Goal: Task Accomplishment & Management: Manage account settings

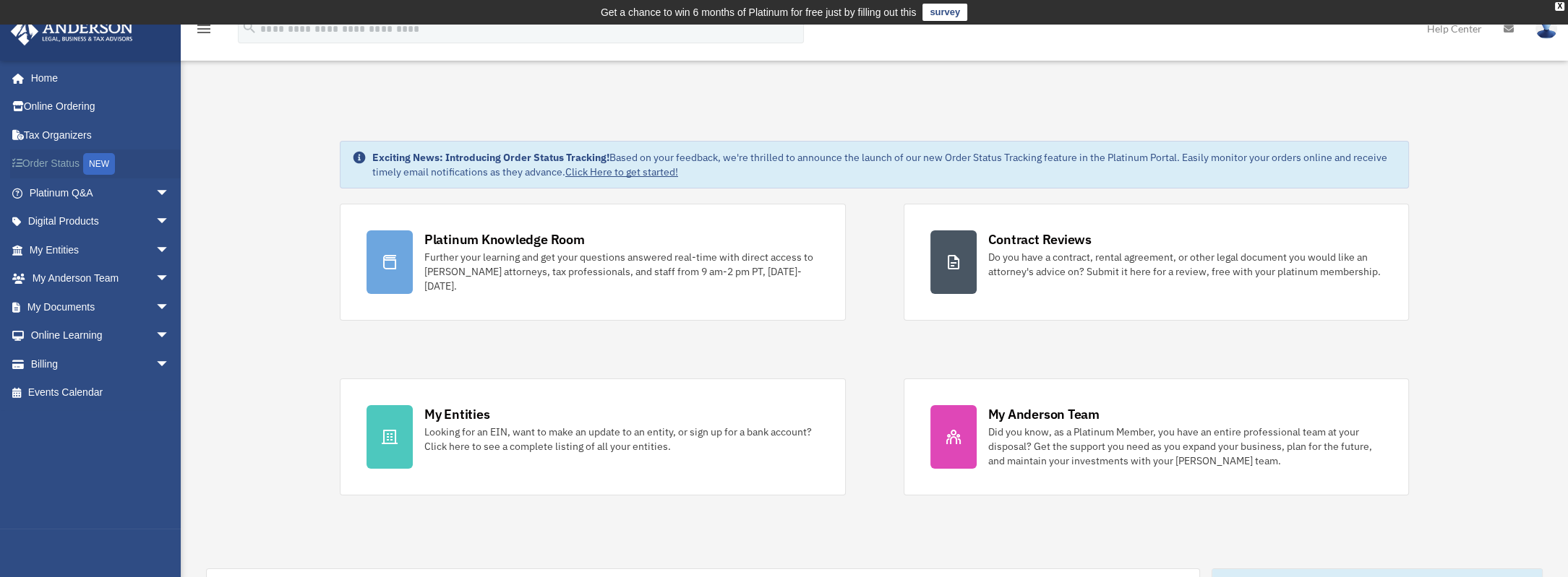
click at [100, 159] on div "NEW" at bounding box center [99, 164] width 31 height 22
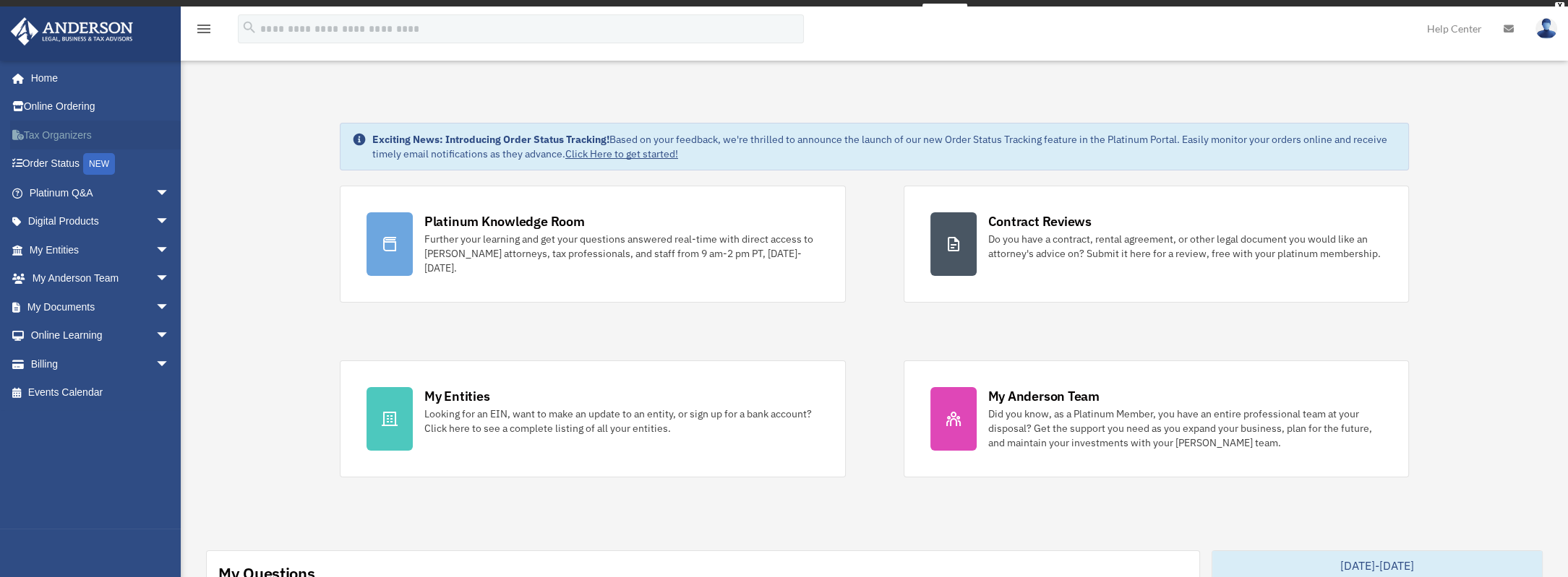
click at [48, 126] on link "Tax Organizers" at bounding box center [101, 136] width 182 height 29
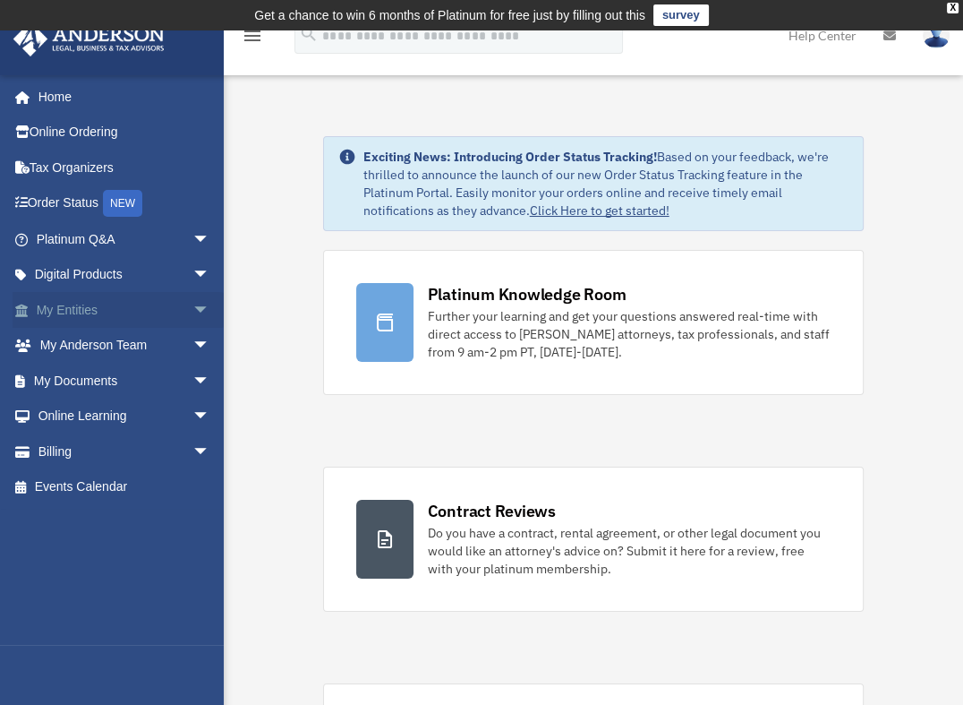
click at [125, 309] on link "My Entities arrow_drop_down" at bounding box center [125, 310] width 225 height 36
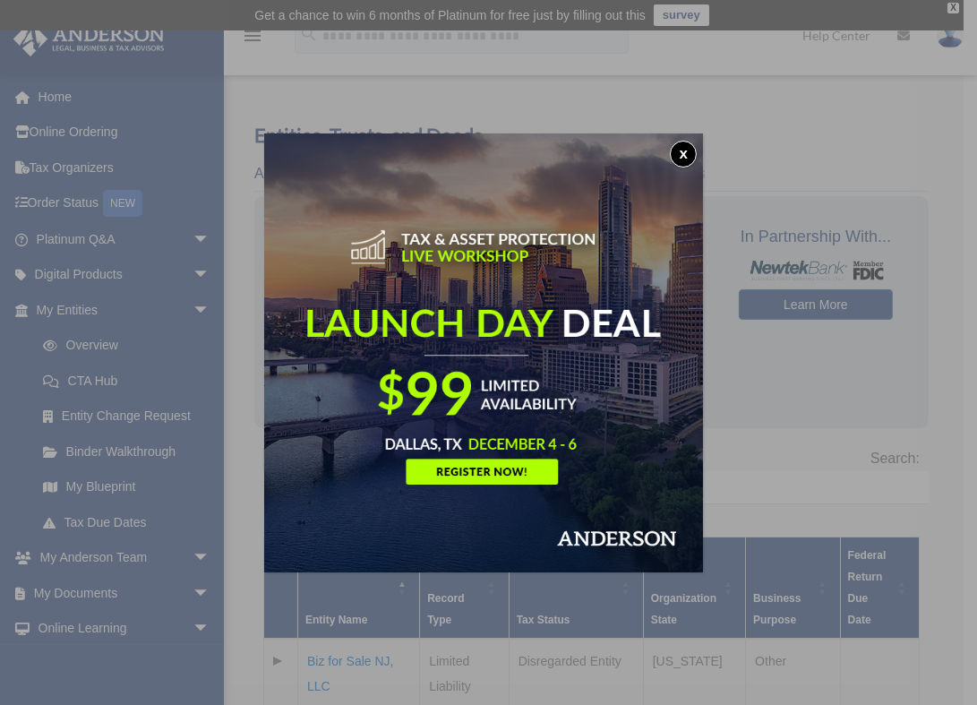
click at [680, 158] on button "x" at bounding box center [683, 154] width 27 height 27
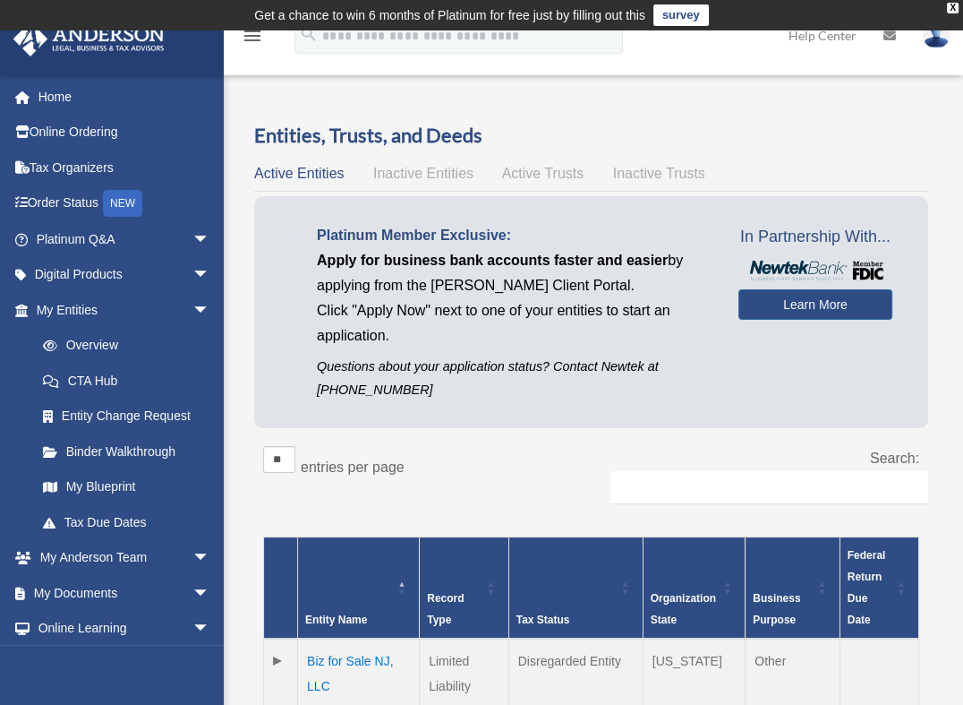
click at [934, 43] on img at bounding box center [936, 35] width 27 height 26
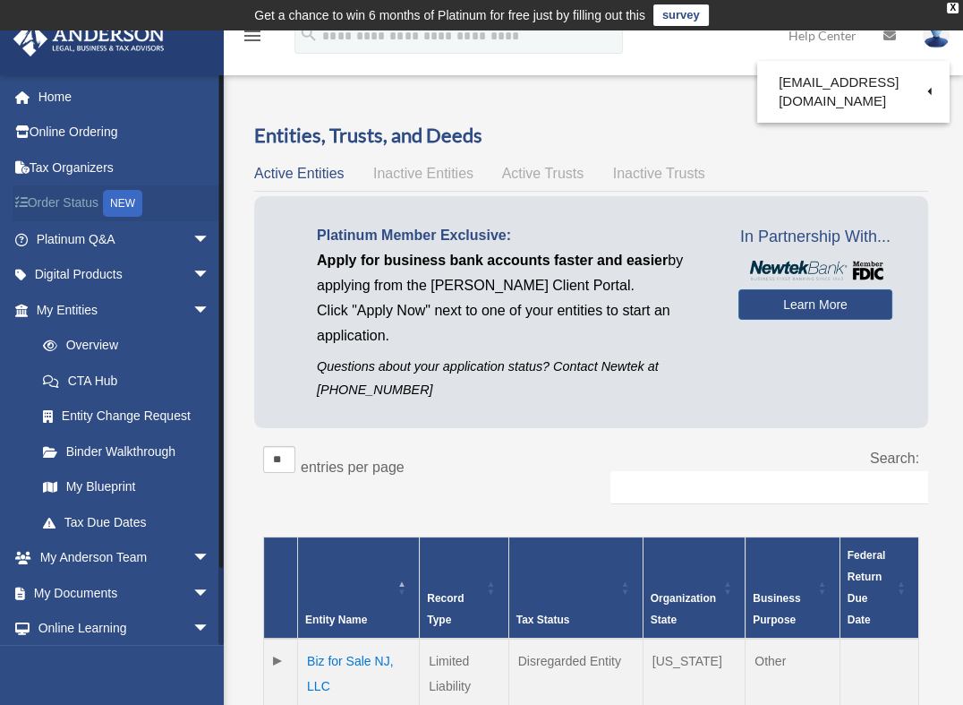
click at [56, 199] on link "Order Status NEW" at bounding box center [125, 203] width 225 height 37
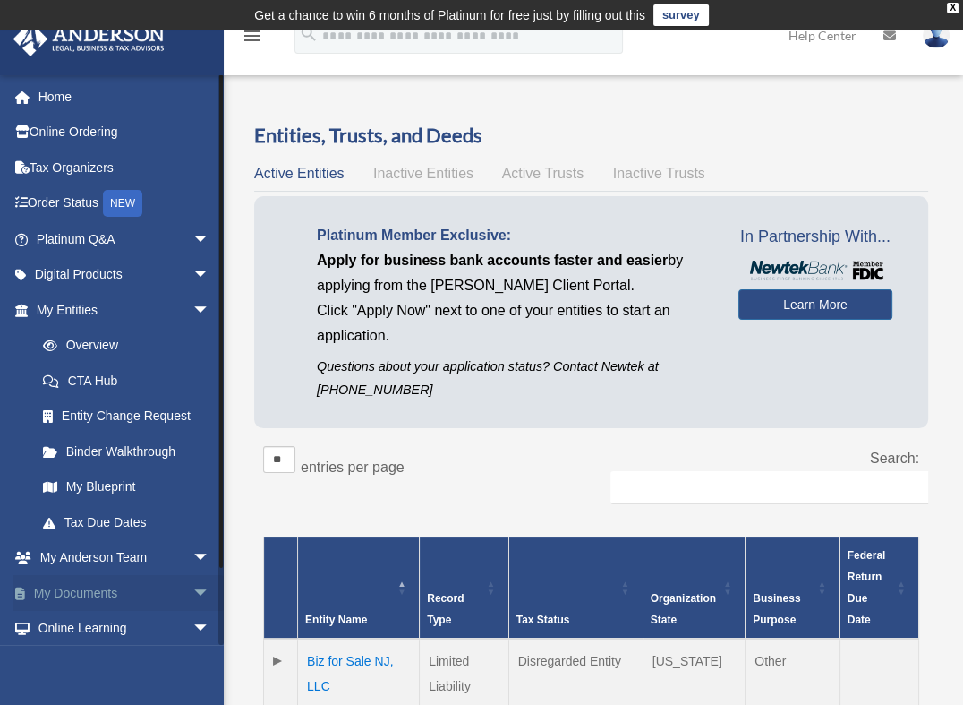
click at [98, 595] on link "My Documents arrow_drop_down" at bounding box center [125, 593] width 225 height 36
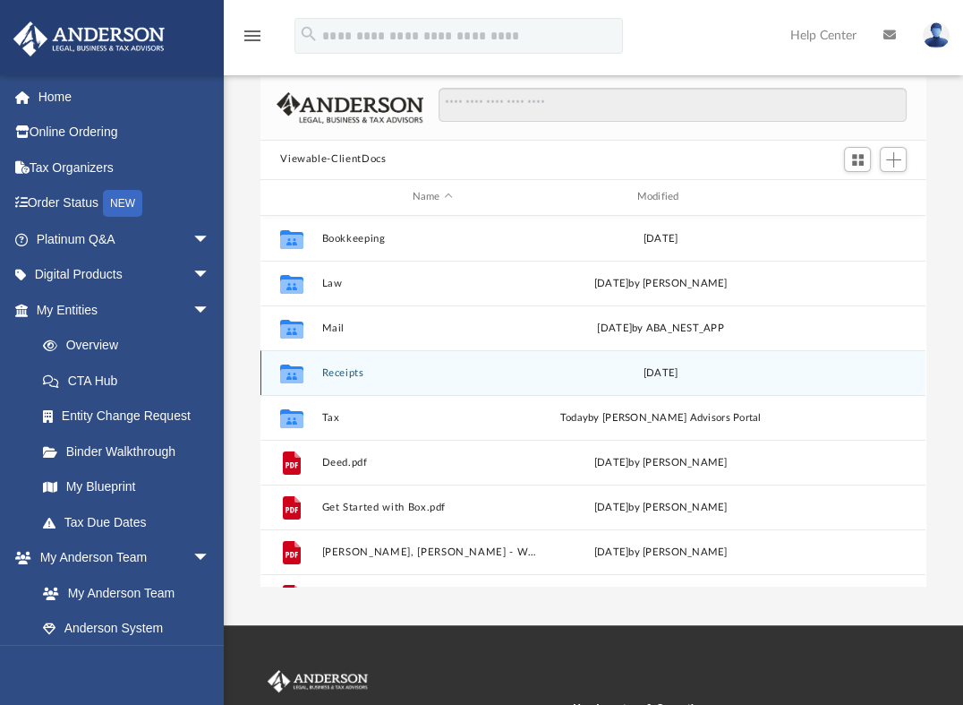
click at [656, 372] on div "[DATE]" at bounding box center [661, 372] width 221 height 16
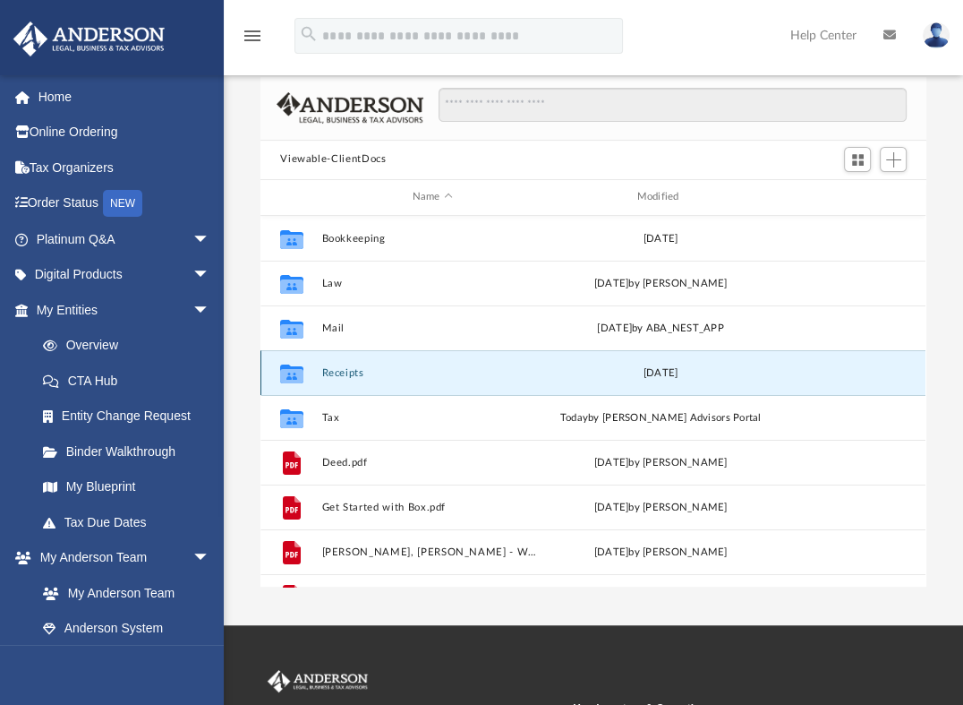
click at [656, 372] on div "[DATE]" at bounding box center [661, 372] width 221 height 16
click at [388, 372] on button "Receipts" at bounding box center [432, 372] width 221 height 12
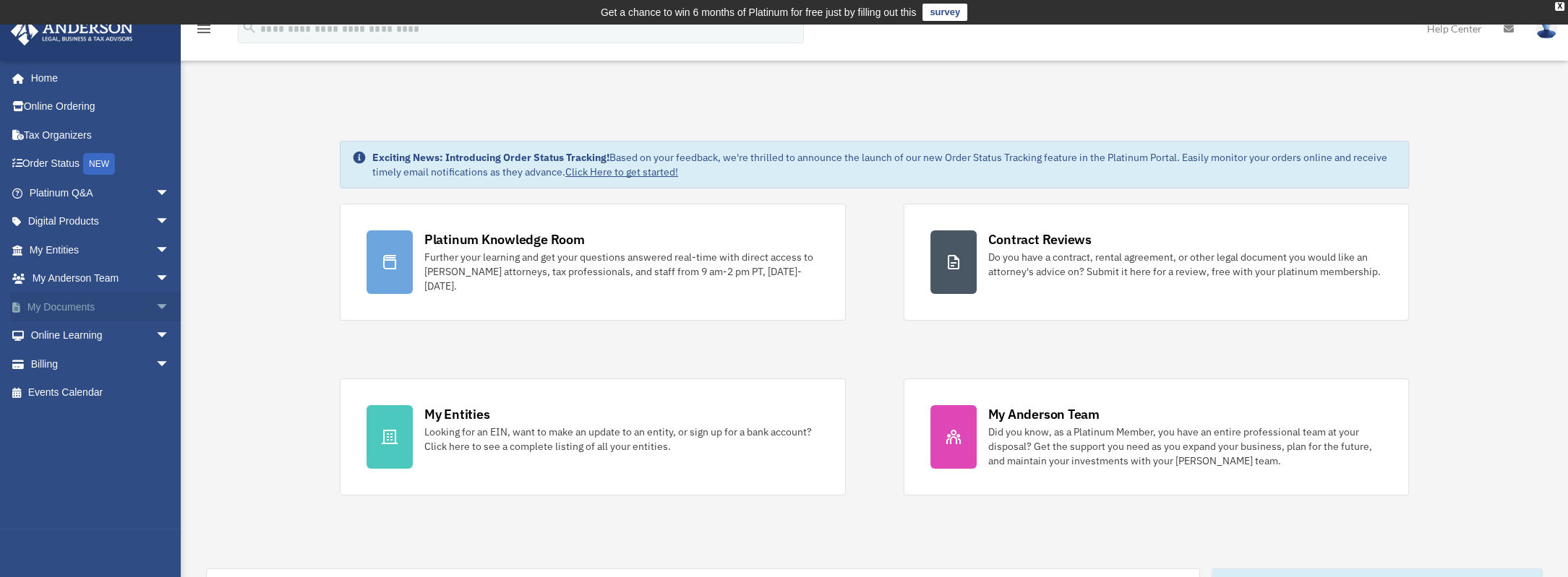
click at [99, 311] on link "My Documents arrow_drop_down" at bounding box center [101, 307] width 182 height 29
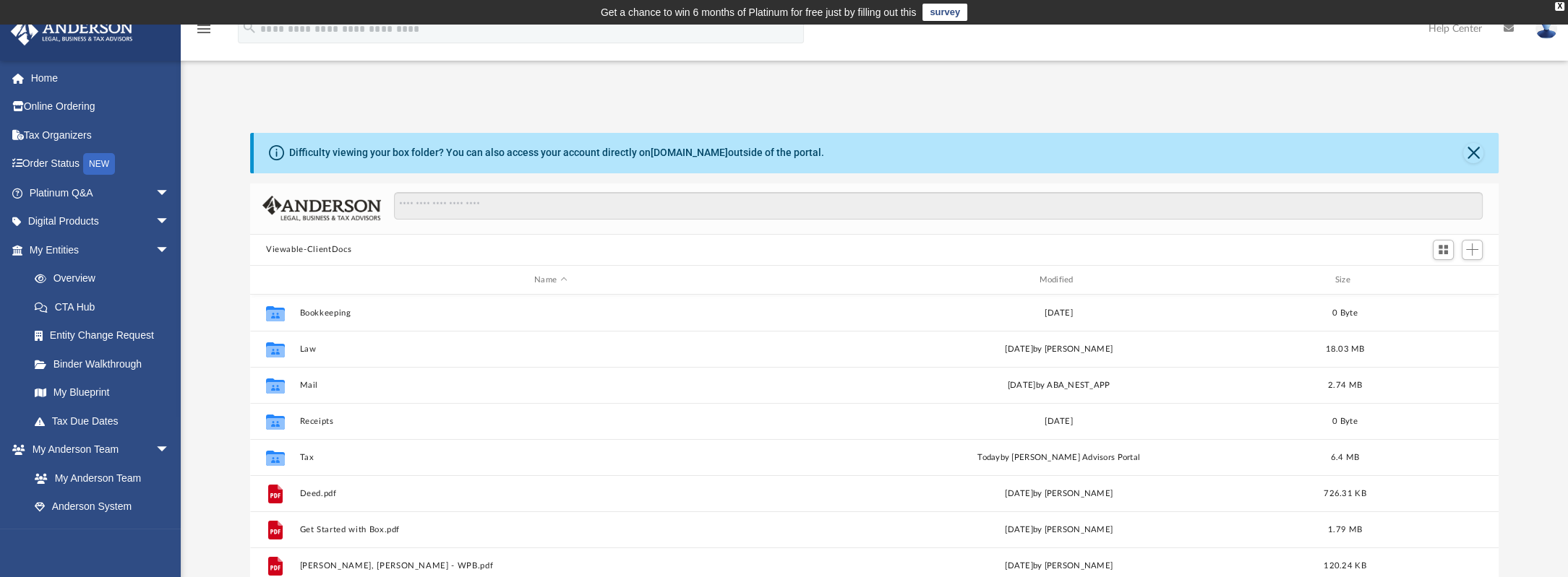
scroll to position [317, 1237]
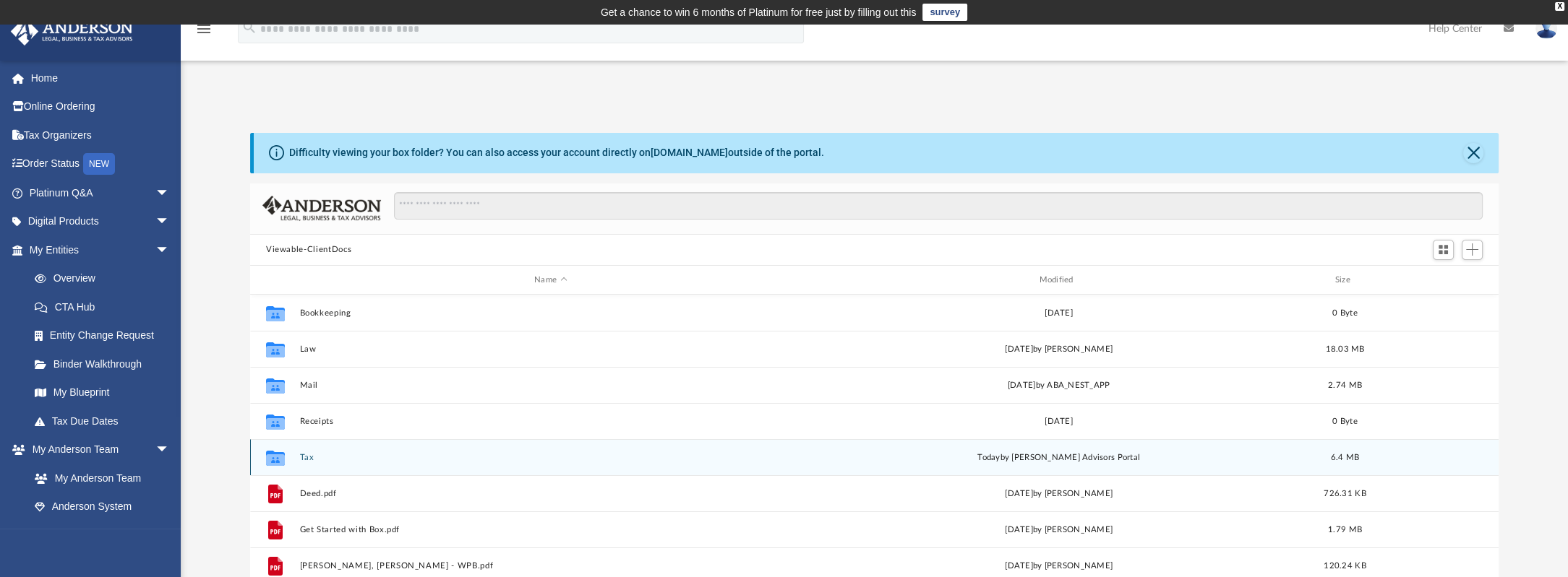
click at [354, 458] on button "Tax" at bounding box center [550, 458] width 501 height 10
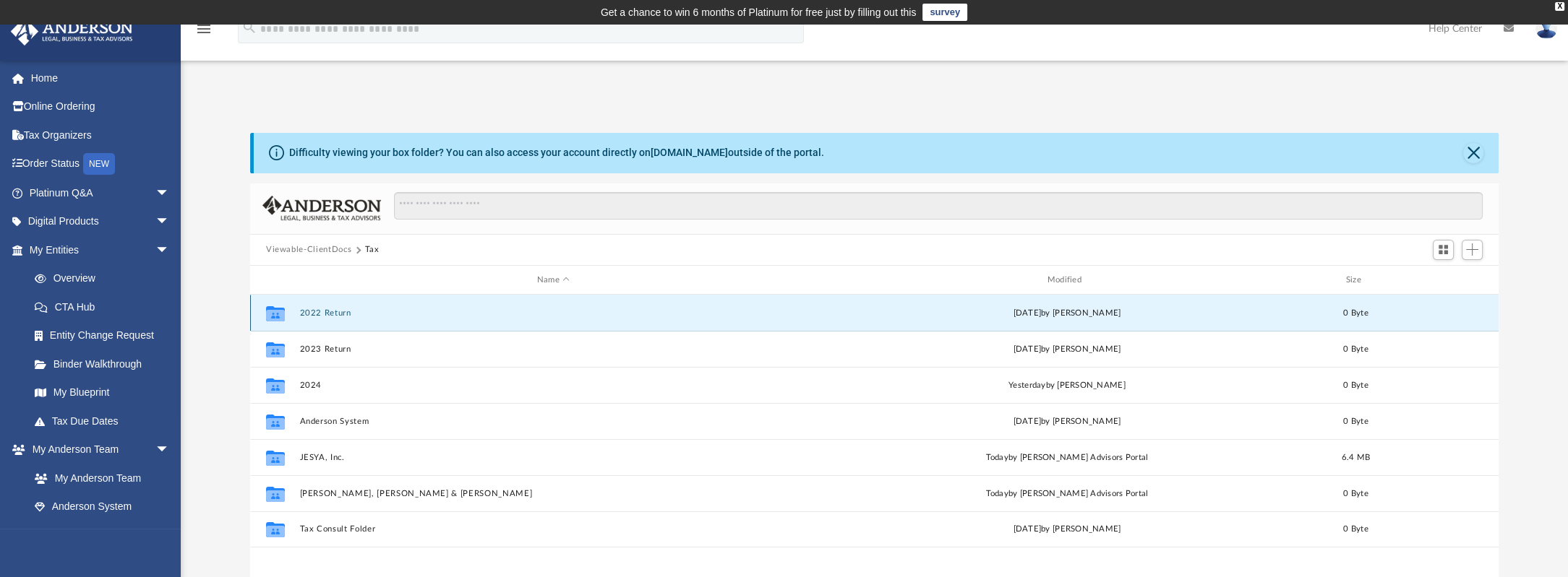
click at [333, 316] on button "2022 Return" at bounding box center [553, 313] width 507 height 10
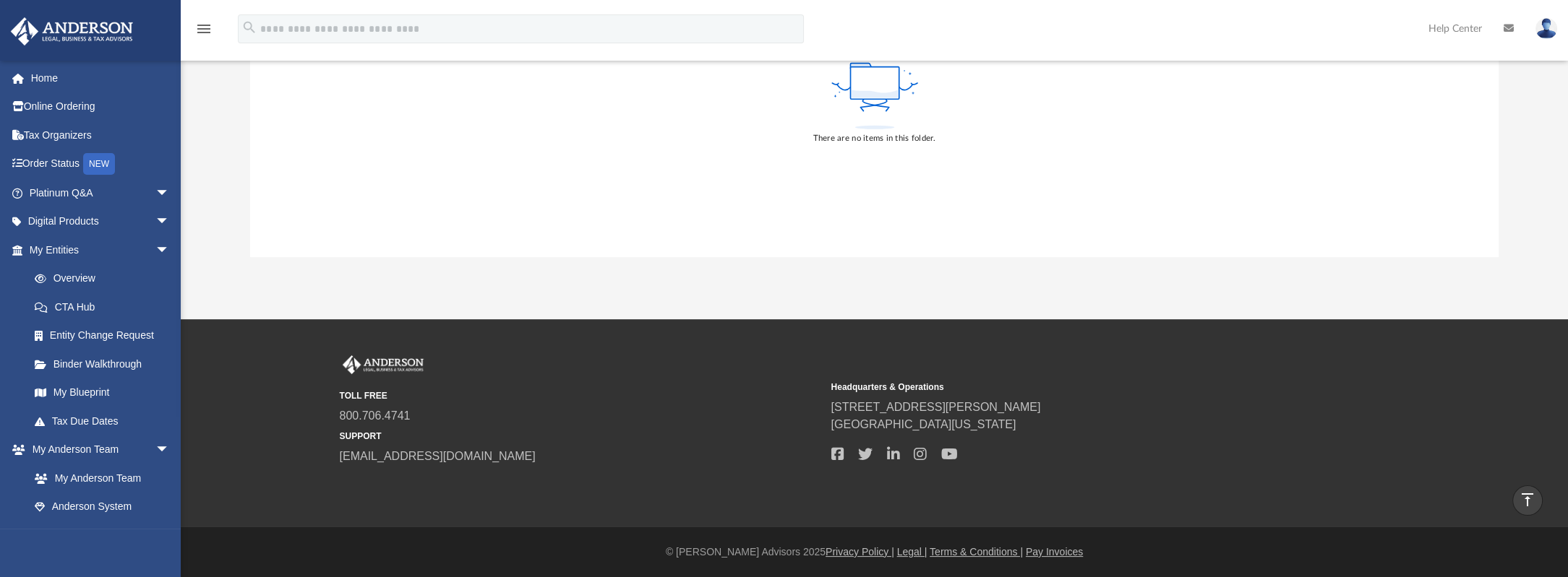
scroll to position [0, 0]
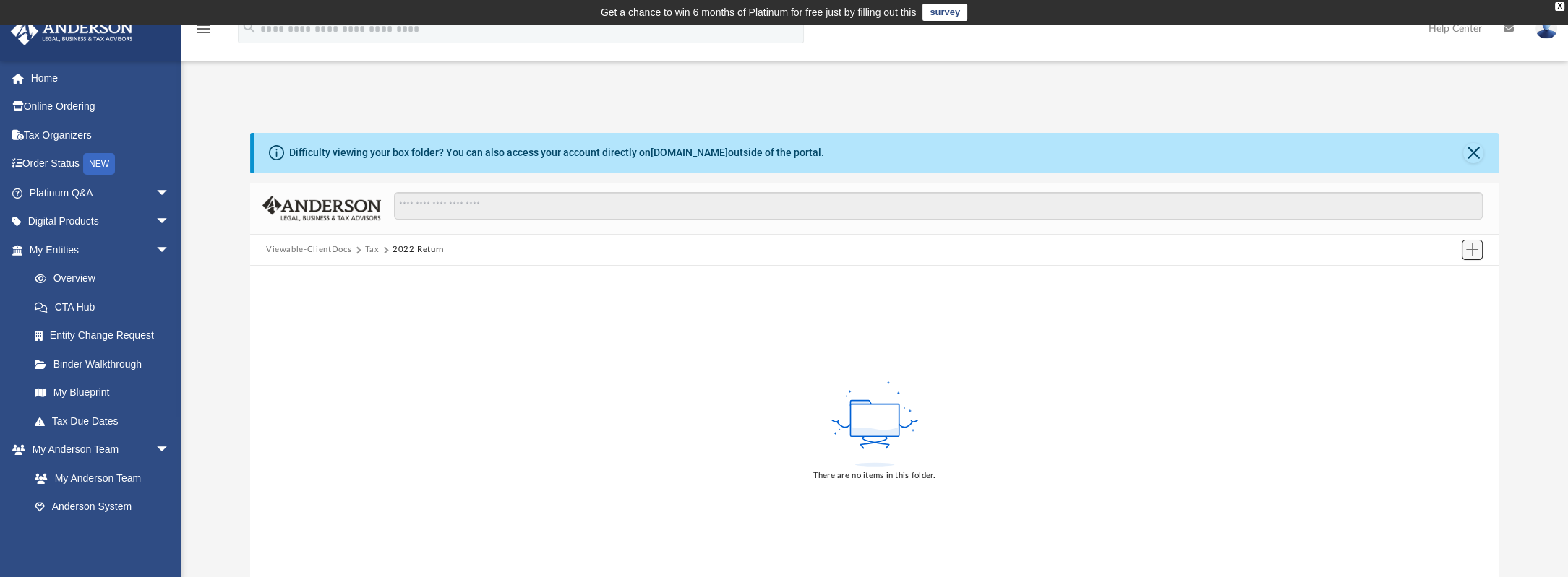
click at [1468, 249] on span "Add" at bounding box center [1472, 249] width 12 height 12
click at [1443, 281] on li "Upload" at bounding box center [1451, 278] width 46 height 15
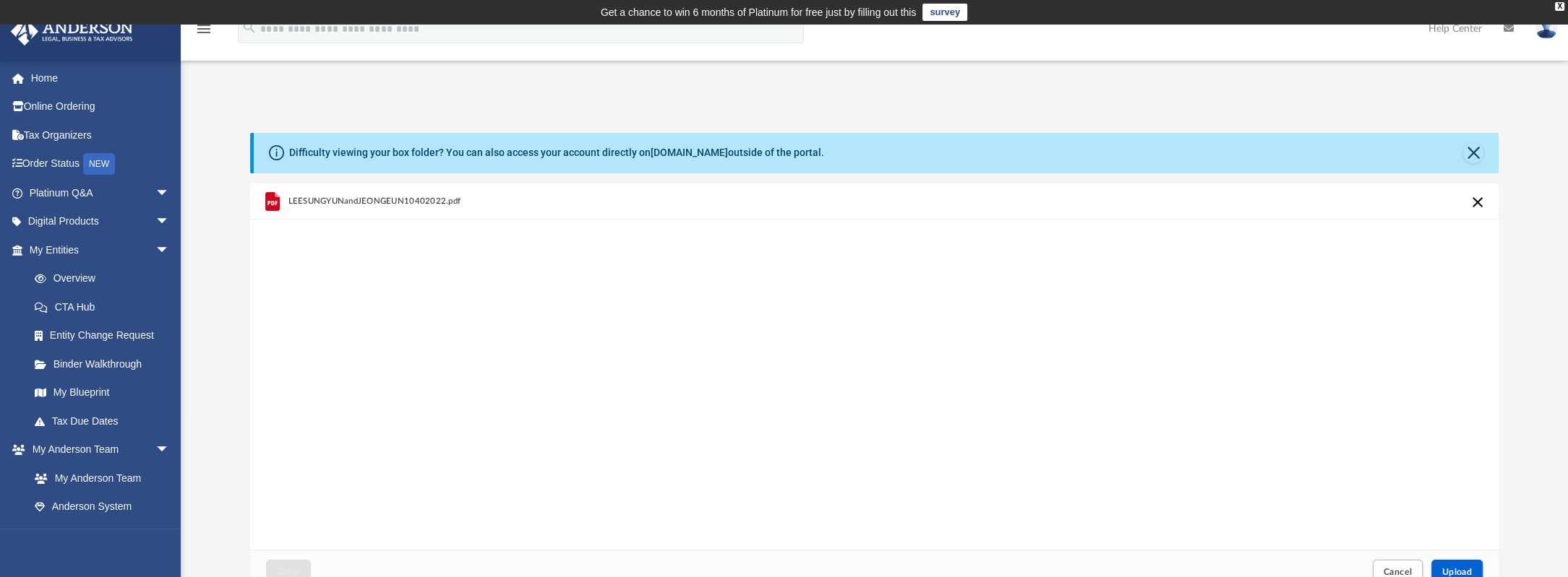
scroll to position [337, 0]
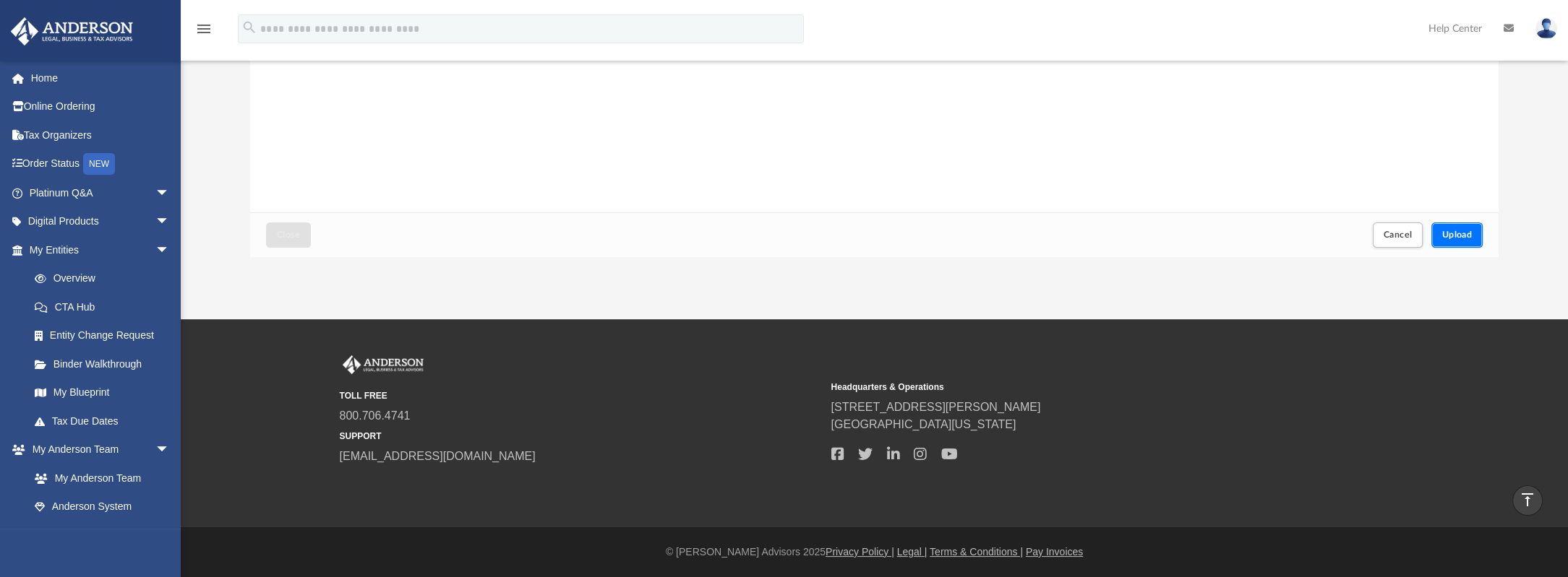
click at [1453, 240] on button "Upload" at bounding box center [1457, 235] width 52 height 25
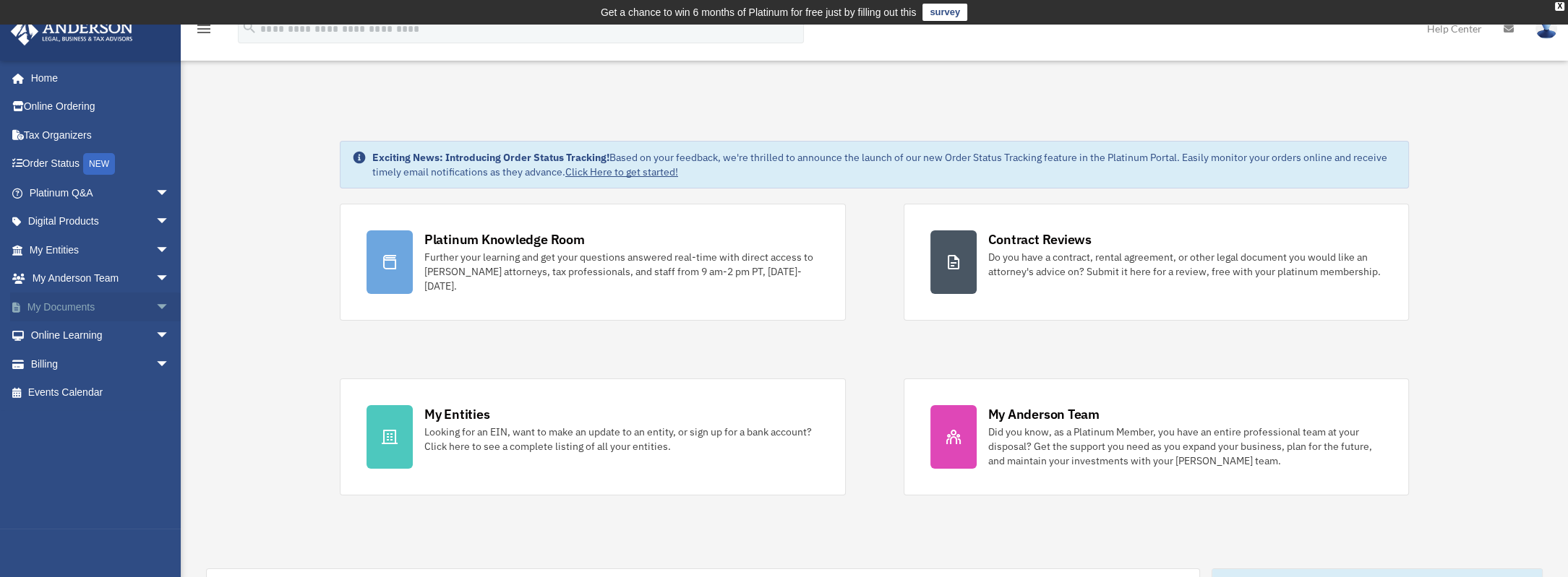
click at [53, 305] on link "My Documents arrow_drop_down" at bounding box center [101, 307] width 182 height 29
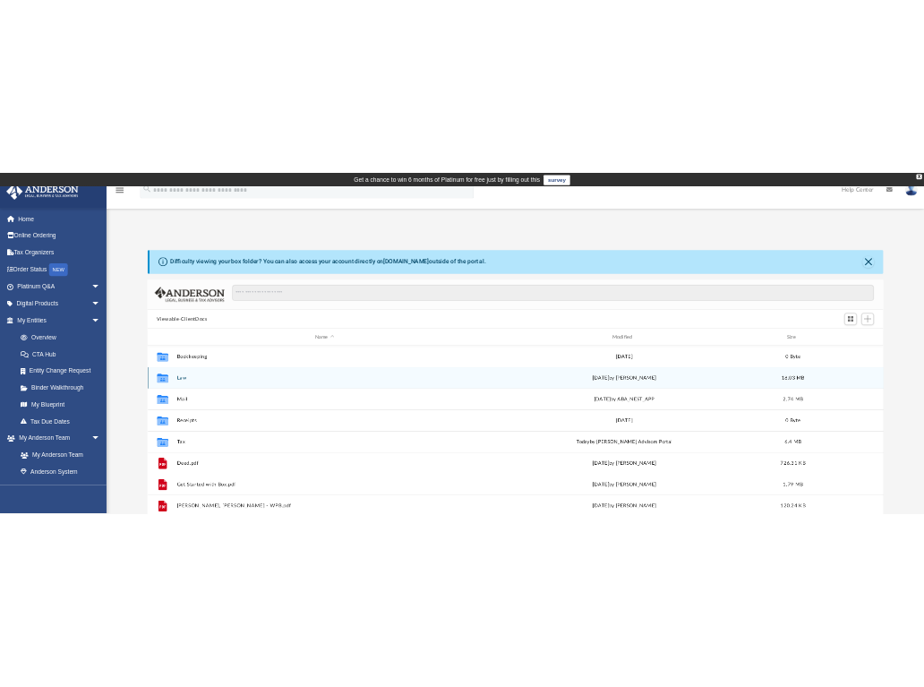
scroll to position [393, 1532]
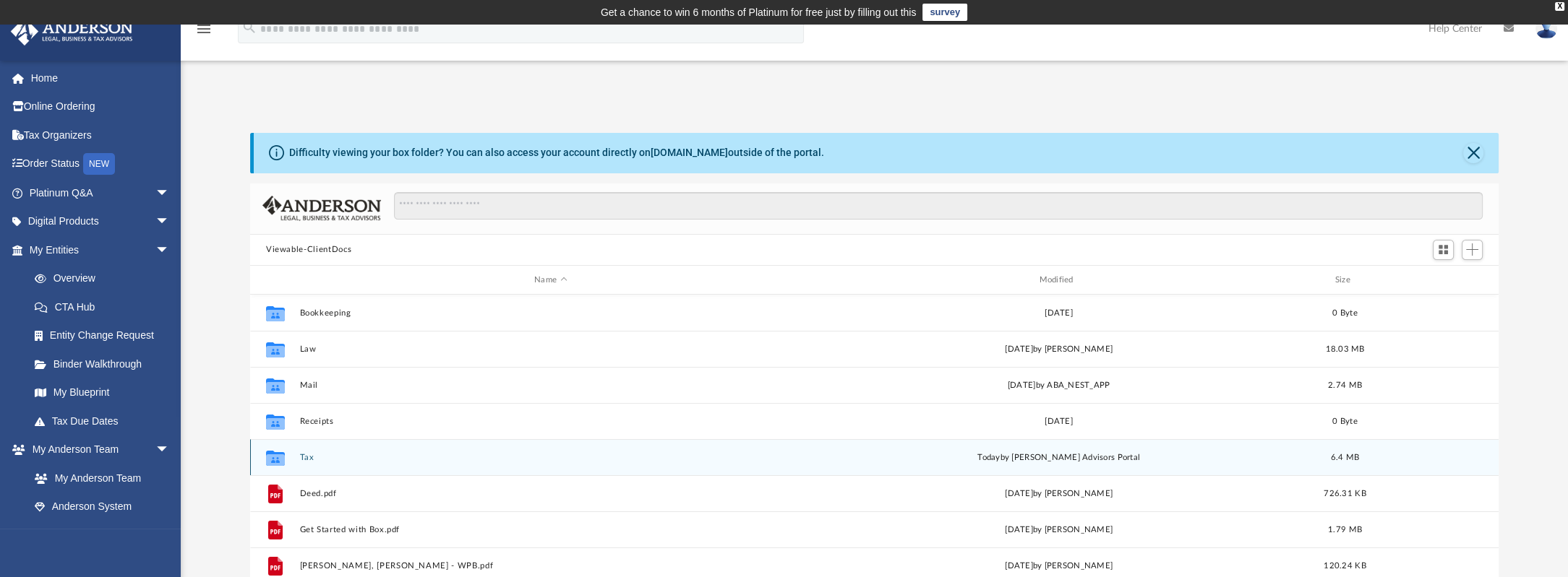
click at [413, 458] on button "Tax" at bounding box center [550, 458] width 501 height 10
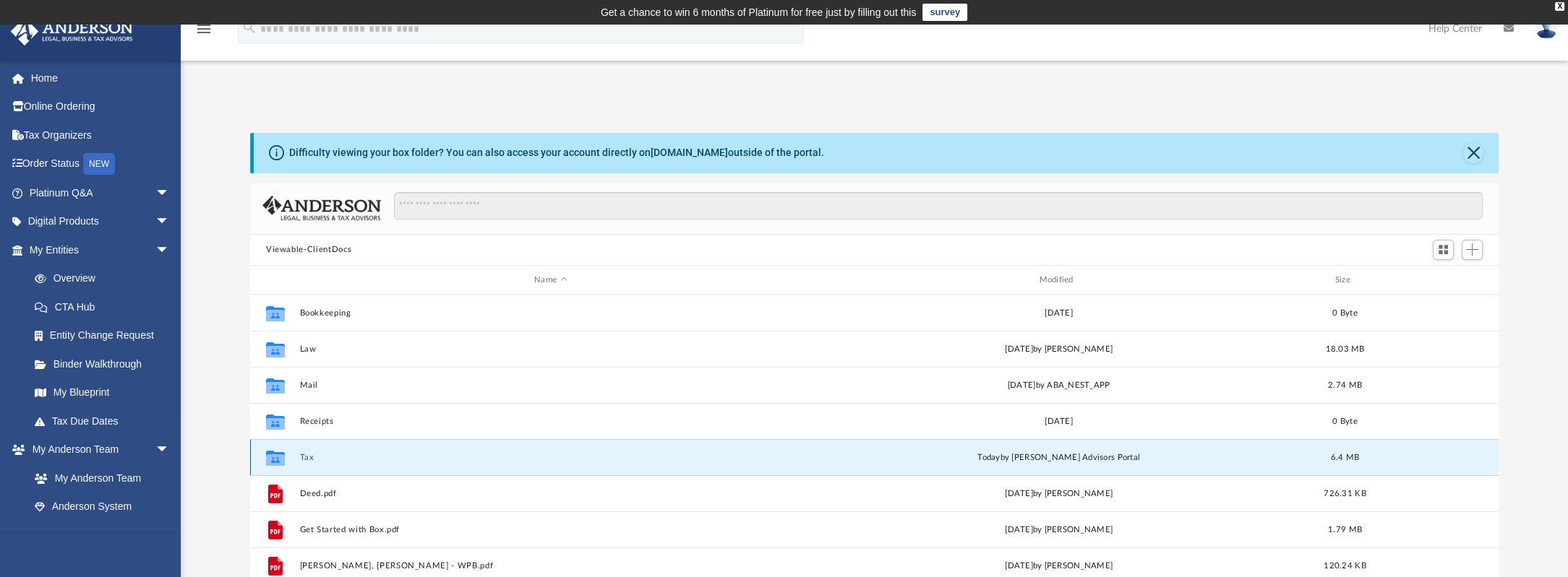
click at [413, 458] on button "Tax" at bounding box center [550, 458] width 501 height 10
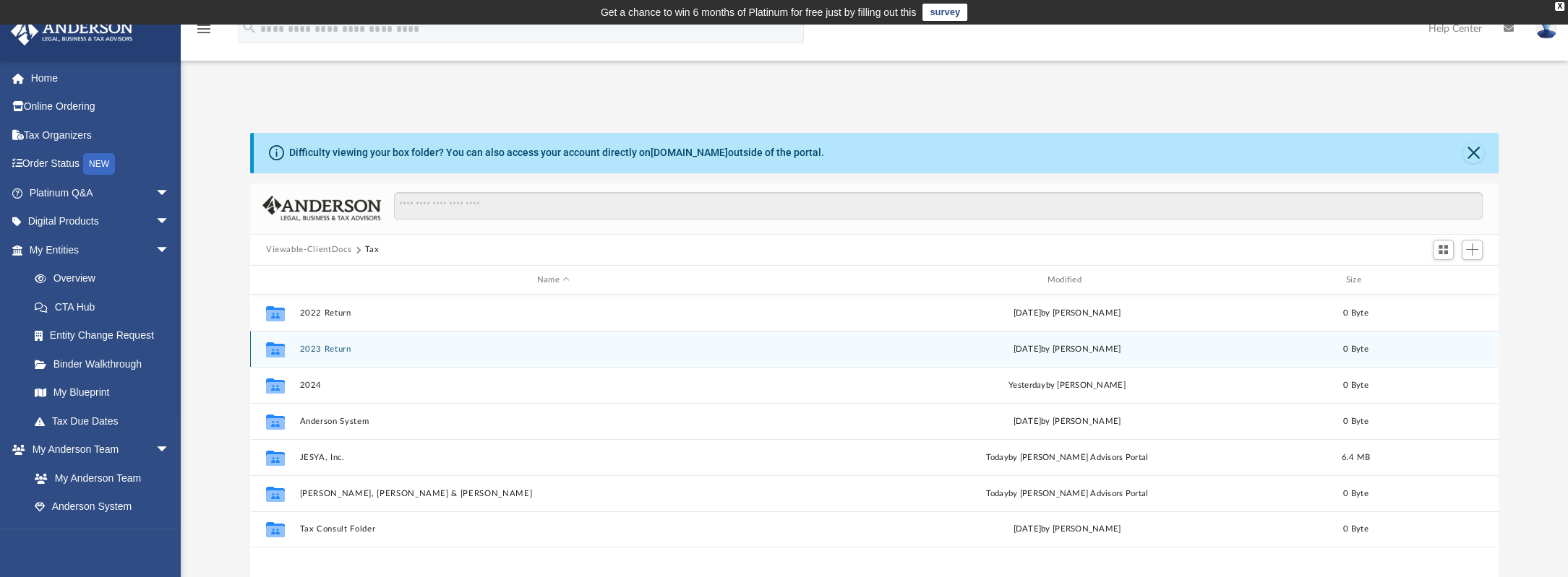
click at [379, 360] on div "Collaborated Folder 2023 Return [DATE] by [PERSON_NAME] 0 Byte" at bounding box center [874, 349] width 1248 height 36
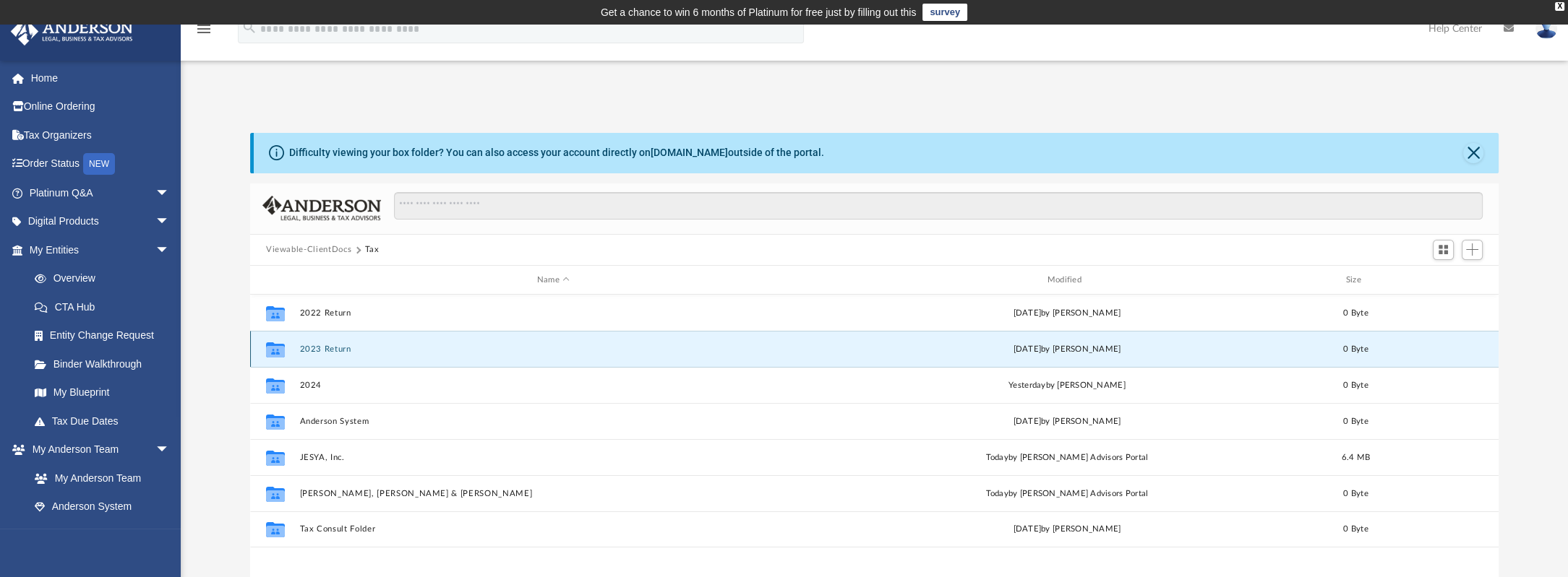
click at [379, 360] on div "Collaborated Folder 2023 Return [DATE] by [PERSON_NAME] 0 Byte" at bounding box center [874, 349] width 1248 height 36
click at [342, 348] on button "2023 Return" at bounding box center [553, 349] width 507 height 10
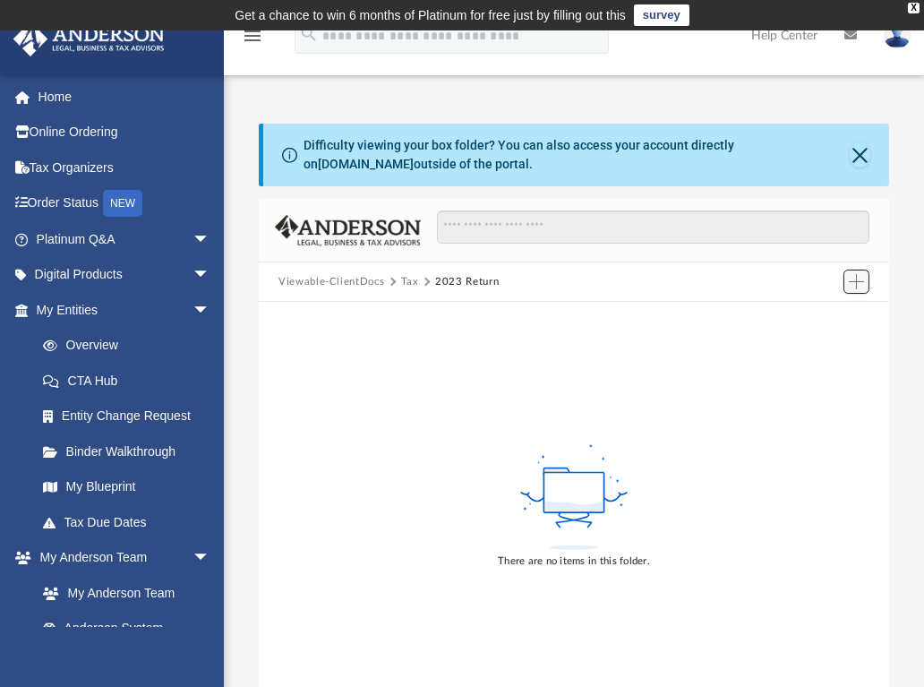
click at [855, 281] on span "Add" at bounding box center [856, 281] width 15 height 15
click at [821, 312] on li "Upload" at bounding box center [830, 317] width 57 height 19
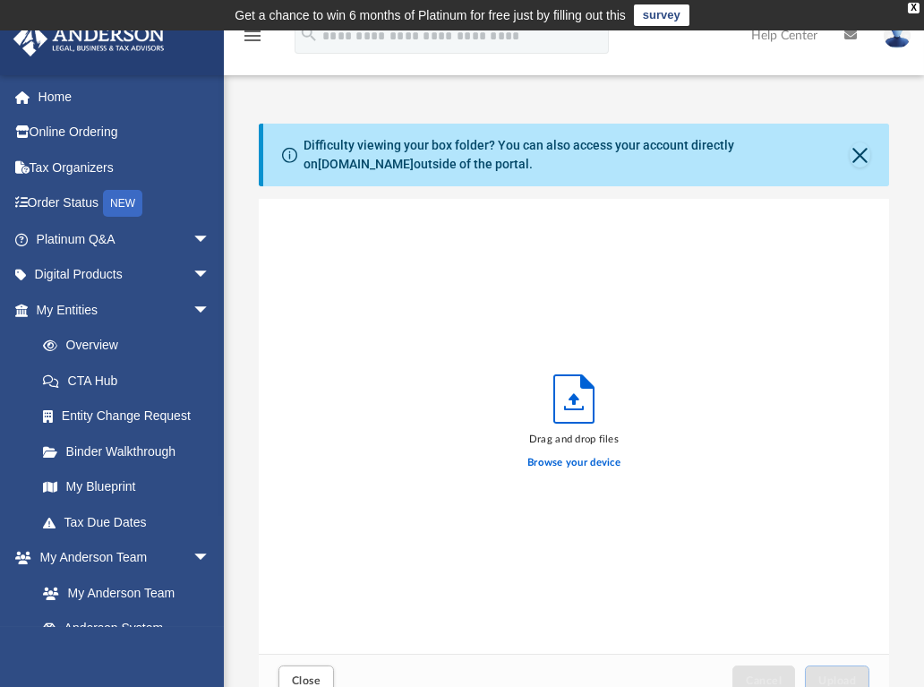
scroll to position [440, 616]
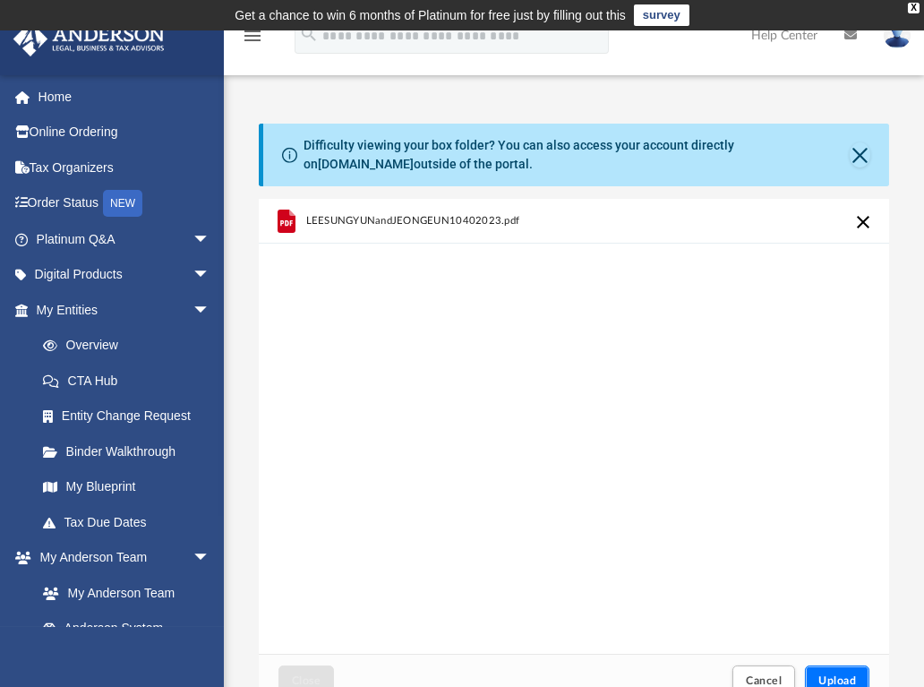
click at [848, 673] on button "Upload" at bounding box center [837, 680] width 64 height 31
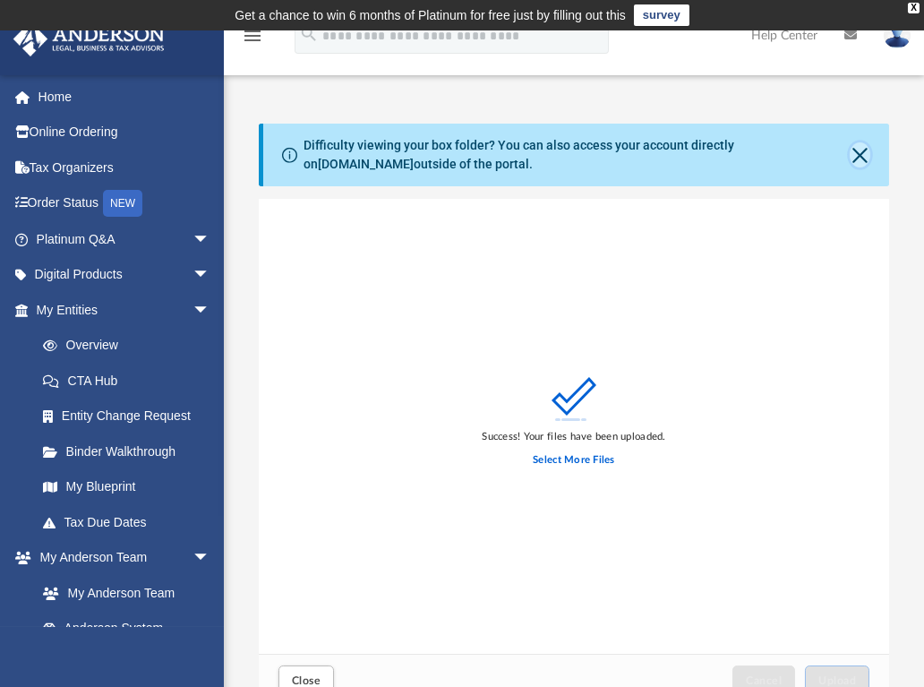
click at [869, 152] on button "Close" at bounding box center [860, 154] width 21 height 25
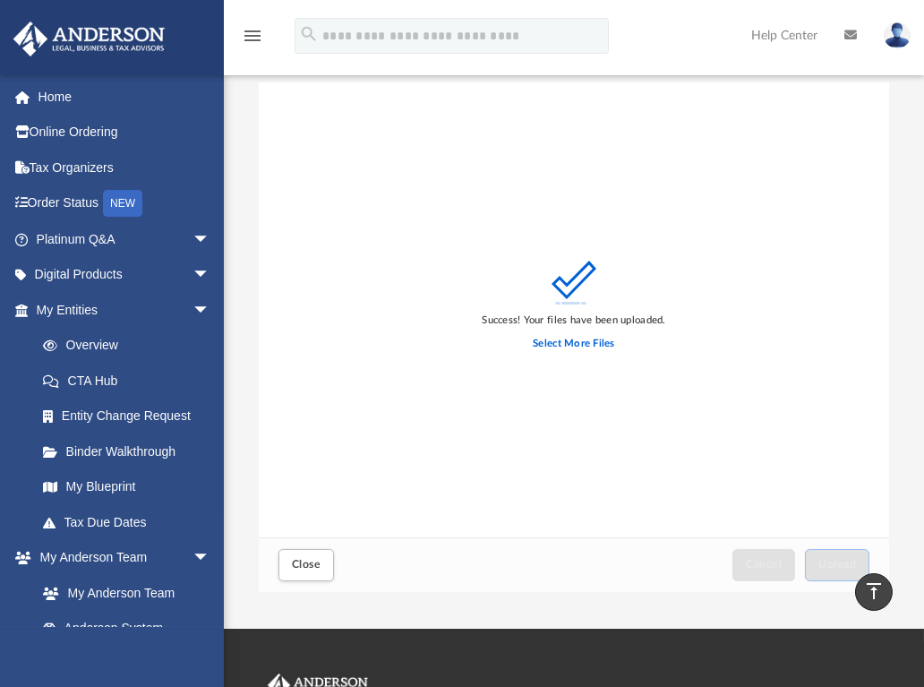
scroll to position [0, 0]
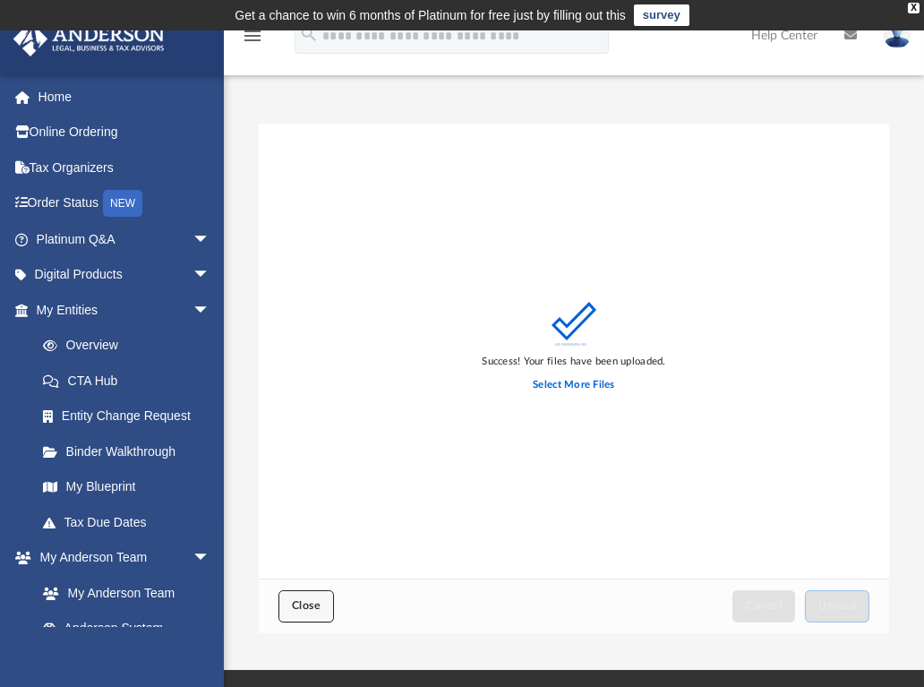
click at [306, 614] on button "Close" at bounding box center [306, 605] width 56 height 31
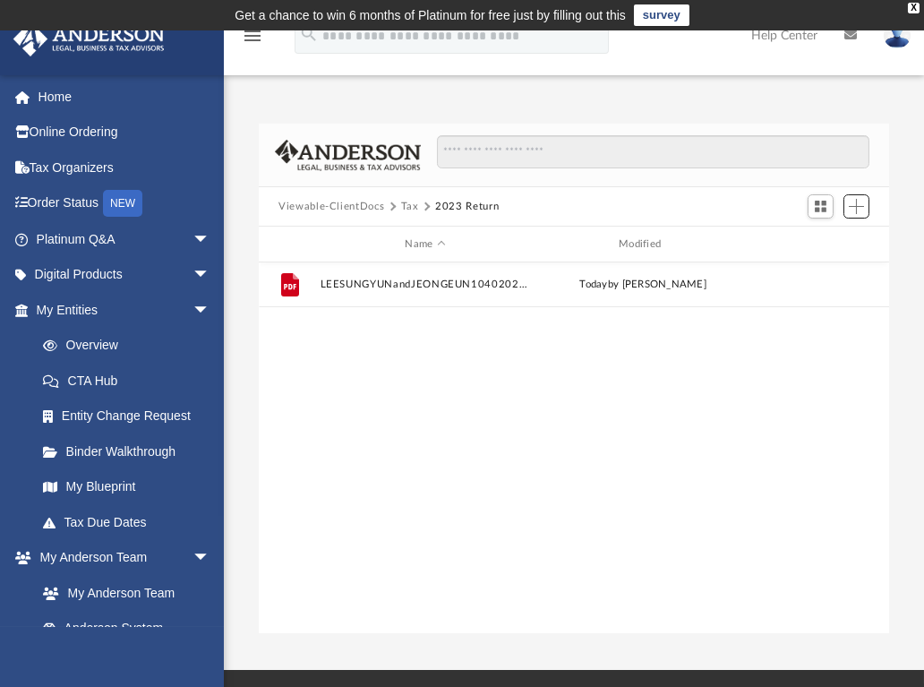
scroll to position [393, 616]
click at [405, 203] on button "Tax" at bounding box center [410, 207] width 18 height 16
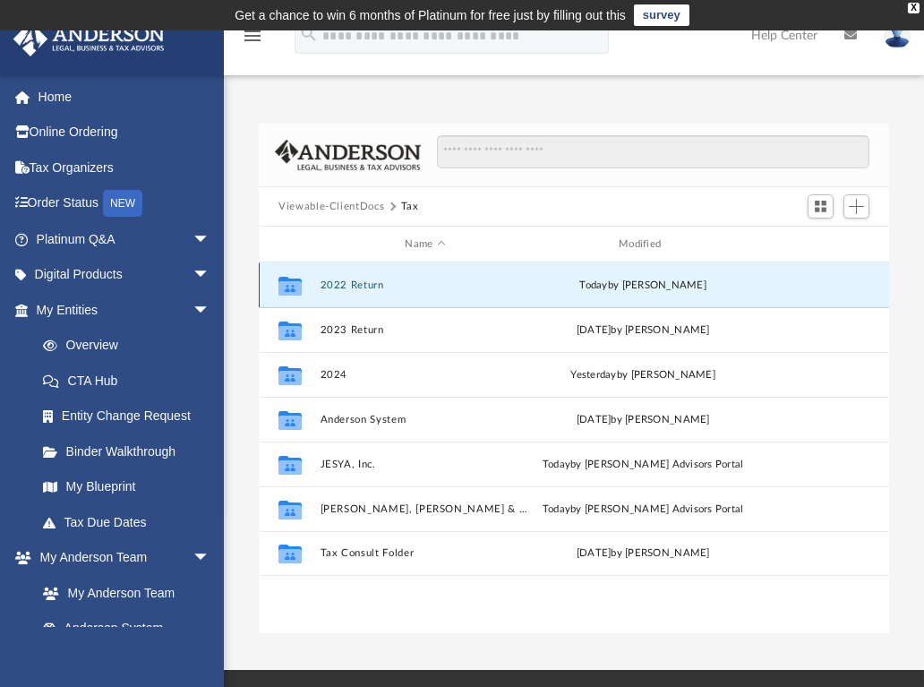
click at [378, 288] on button "2022 Return" at bounding box center [425, 285] width 210 height 12
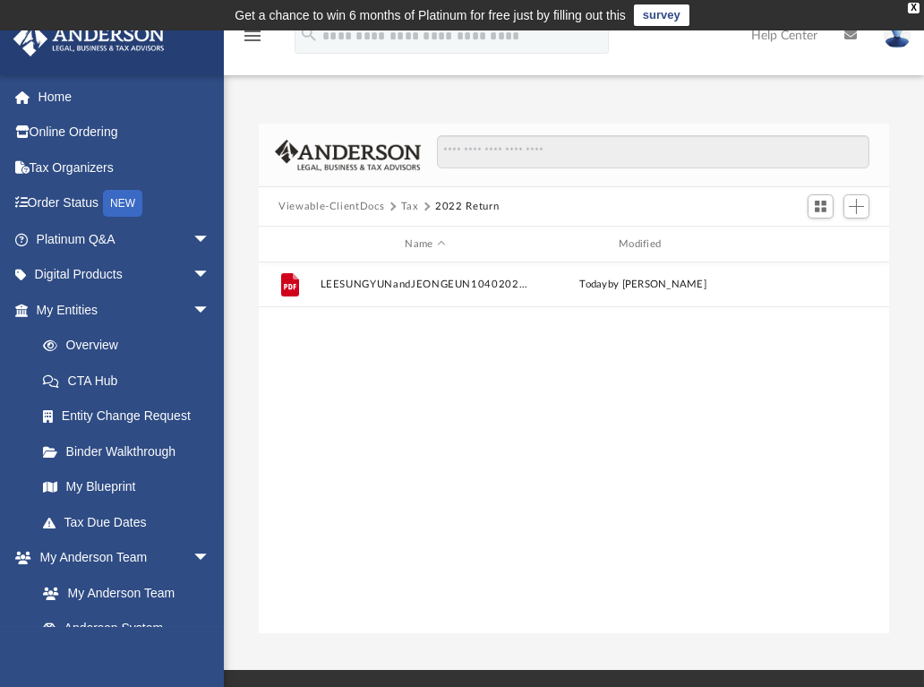
click at [404, 205] on button "Tax" at bounding box center [410, 207] width 18 height 16
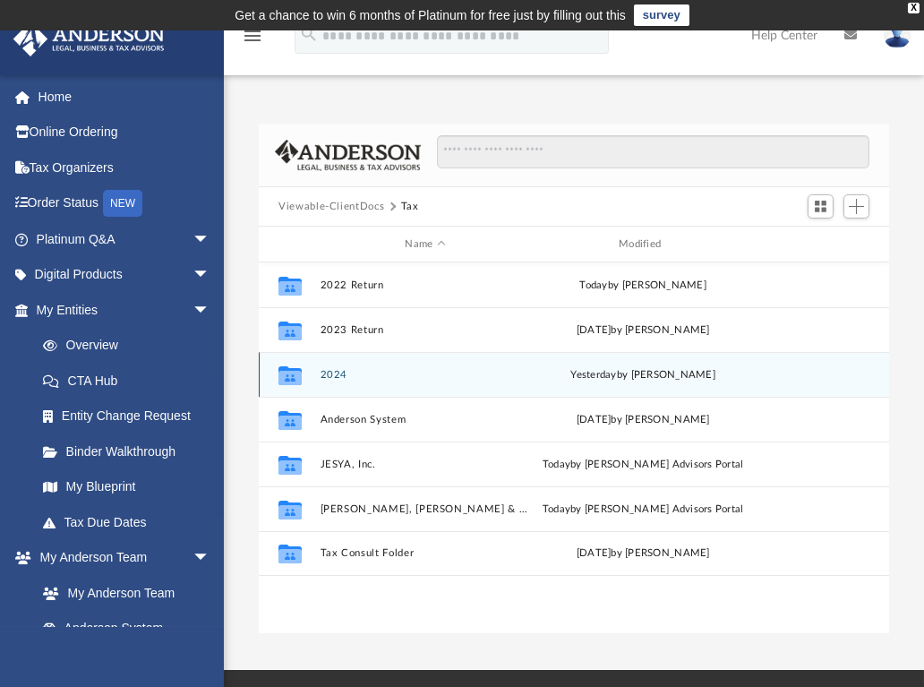
click at [418, 364] on div "Collaborated Folder 2024 [DATE] by [PERSON_NAME]" at bounding box center [574, 374] width 630 height 45
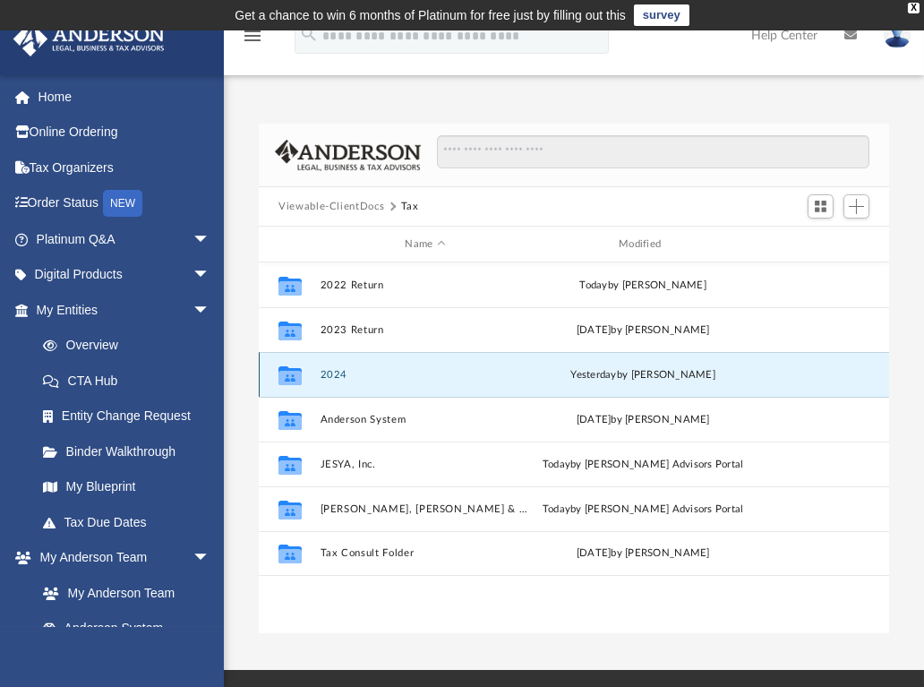
click at [418, 364] on div "Collaborated Folder 2024 [DATE] by [PERSON_NAME]" at bounding box center [574, 374] width 630 height 45
click at [338, 370] on button "2024" at bounding box center [425, 375] width 210 height 12
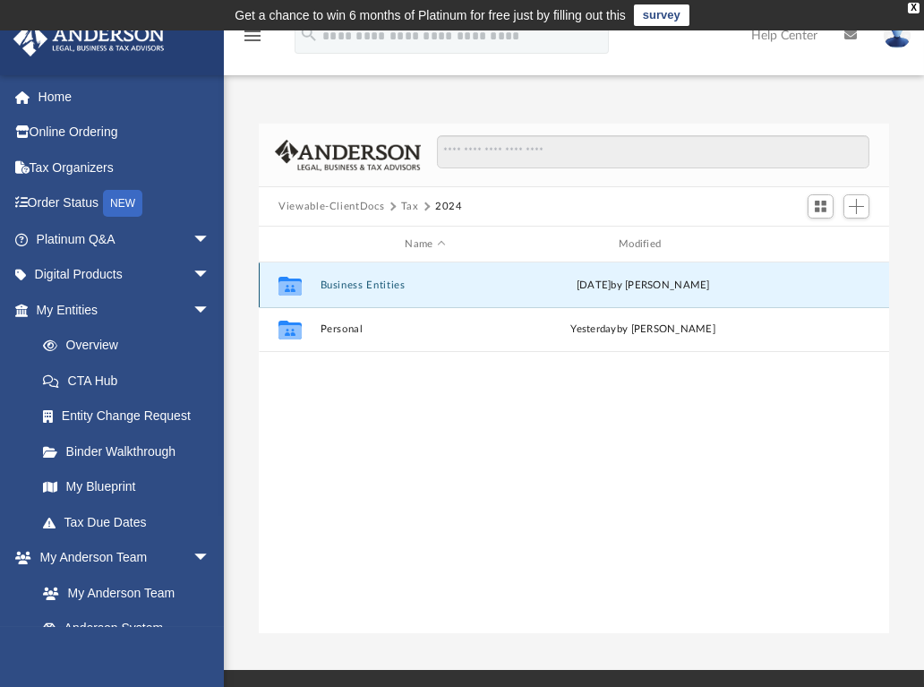
click at [357, 282] on button "Business Entities" at bounding box center [425, 285] width 210 height 12
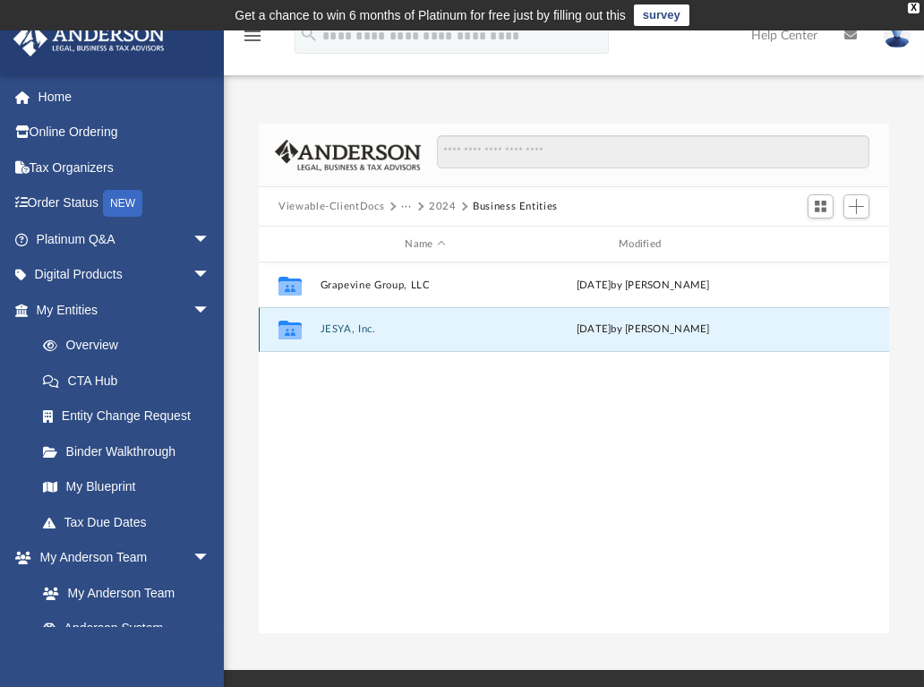
click at [356, 326] on button "JESYA, Inc." at bounding box center [425, 329] width 210 height 12
click at [357, 326] on button "JESYA, Inc." at bounding box center [425, 329] width 210 height 12
